Goal: Check status: Check status

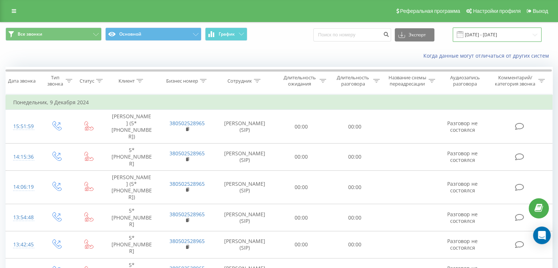
click at [497, 35] on input "[DATE] - [DATE]" at bounding box center [497, 35] width 89 height 14
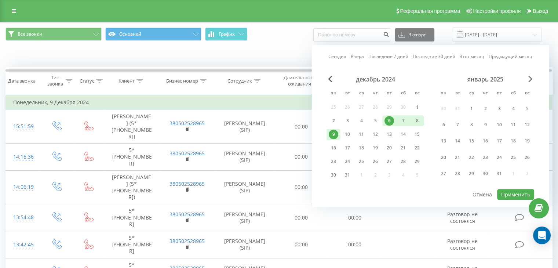
click at [531, 78] on span "Next Month" at bounding box center [530, 79] width 4 height 7
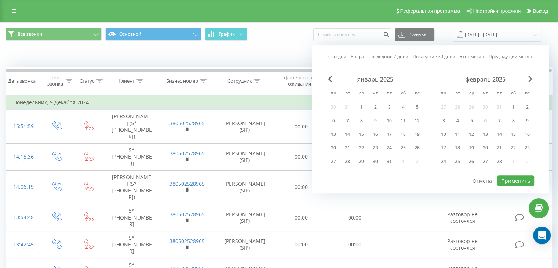
click at [531, 78] on span "Next Month" at bounding box center [530, 79] width 4 height 7
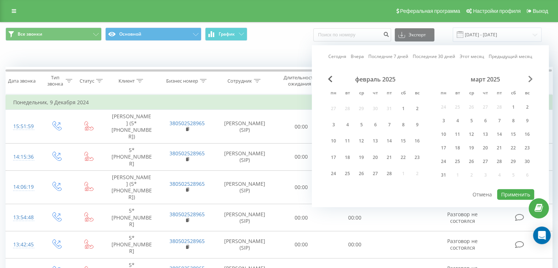
click at [531, 78] on span "Next Month" at bounding box center [530, 79] width 4 height 7
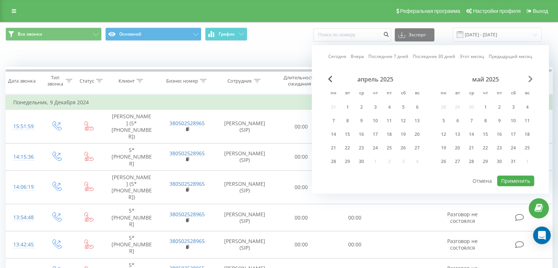
click at [531, 78] on span "Next Month" at bounding box center [530, 79] width 4 height 7
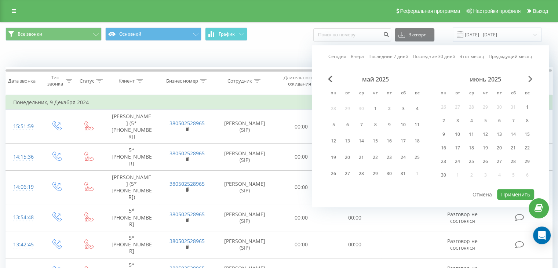
click at [531, 78] on span "Next Month" at bounding box center [530, 79] width 4 height 7
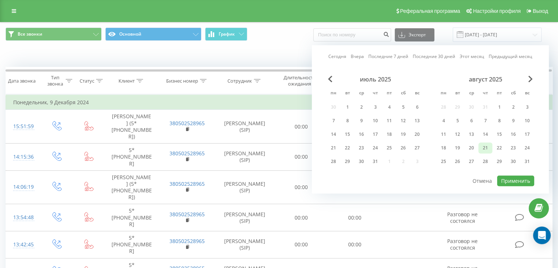
click at [483, 146] on div "21" at bounding box center [485, 148] width 10 height 10
click at [509, 177] on button "Применить" at bounding box center [515, 180] width 37 height 11
type input "[DATE] - [DATE]"
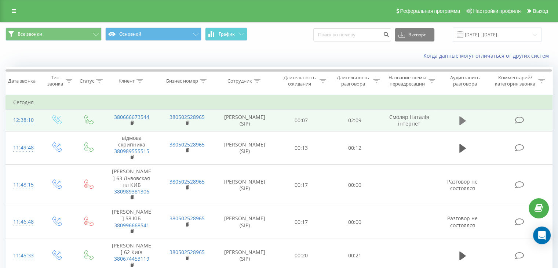
click at [462, 120] on icon at bounding box center [462, 120] width 7 height 9
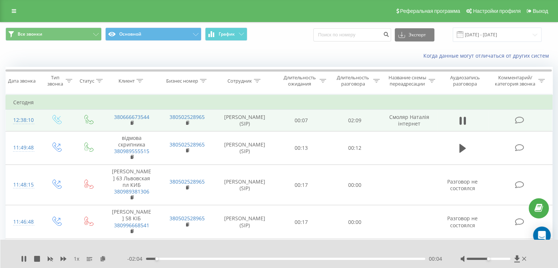
click at [213, 255] on div "- 02:04 00:04 00:04" at bounding box center [284, 258] width 315 height 7
click at [216, 260] on div "- 02:03 00:05 00:05" at bounding box center [284, 258] width 315 height 7
click at [216, 259] on div "00:32" at bounding box center [285, 258] width 279 height 2
click at [464, 120] on icon at bounding box center [462, 121] width 7 height 10
click at [133, 121] on icon at bounding box center [133, 122] width 4 height 5
